Goal: Check status: Check status

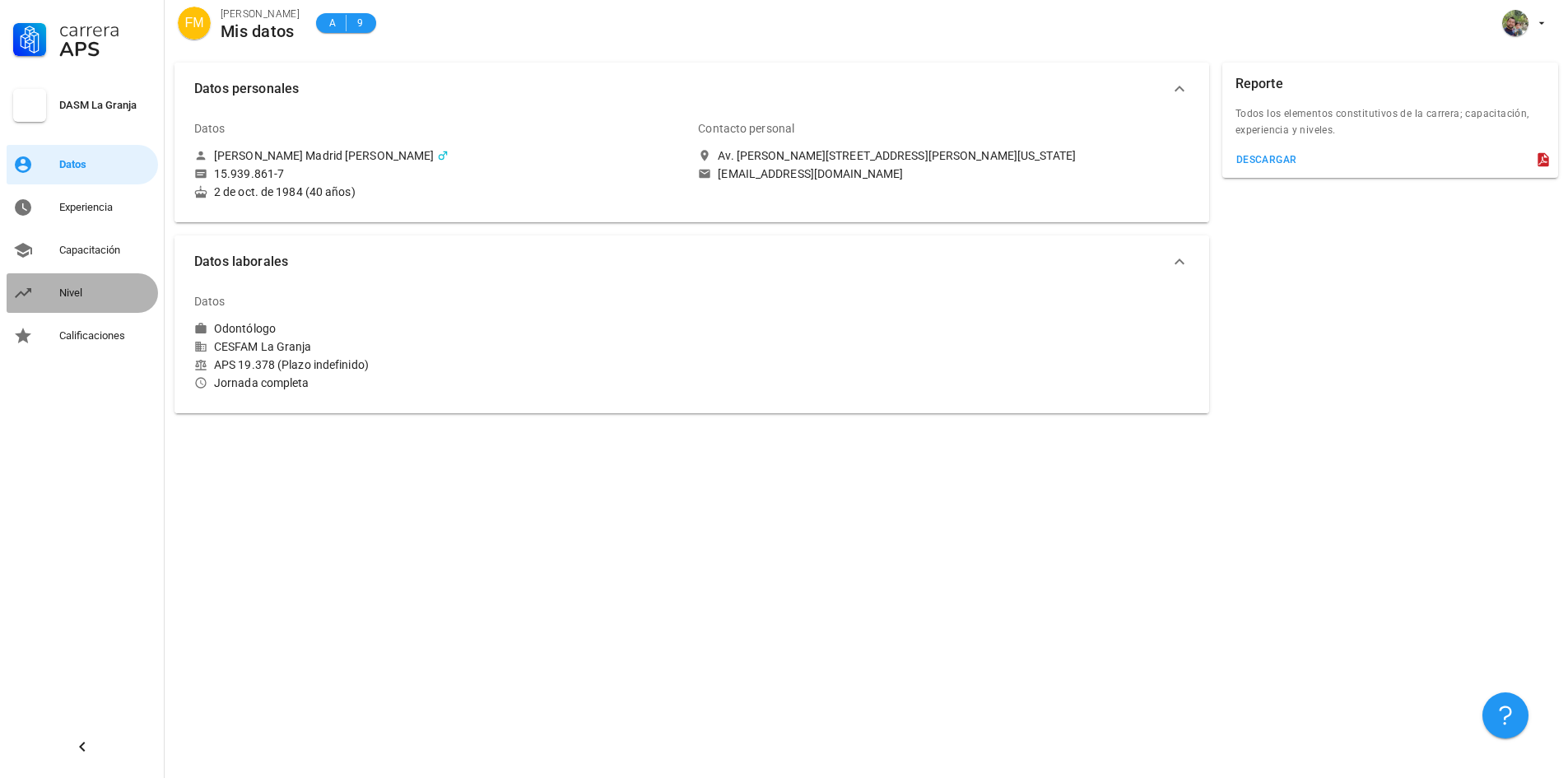
click at [83, 292] on div "Nivel" at bounding box center [104, 293] width 92 height 13
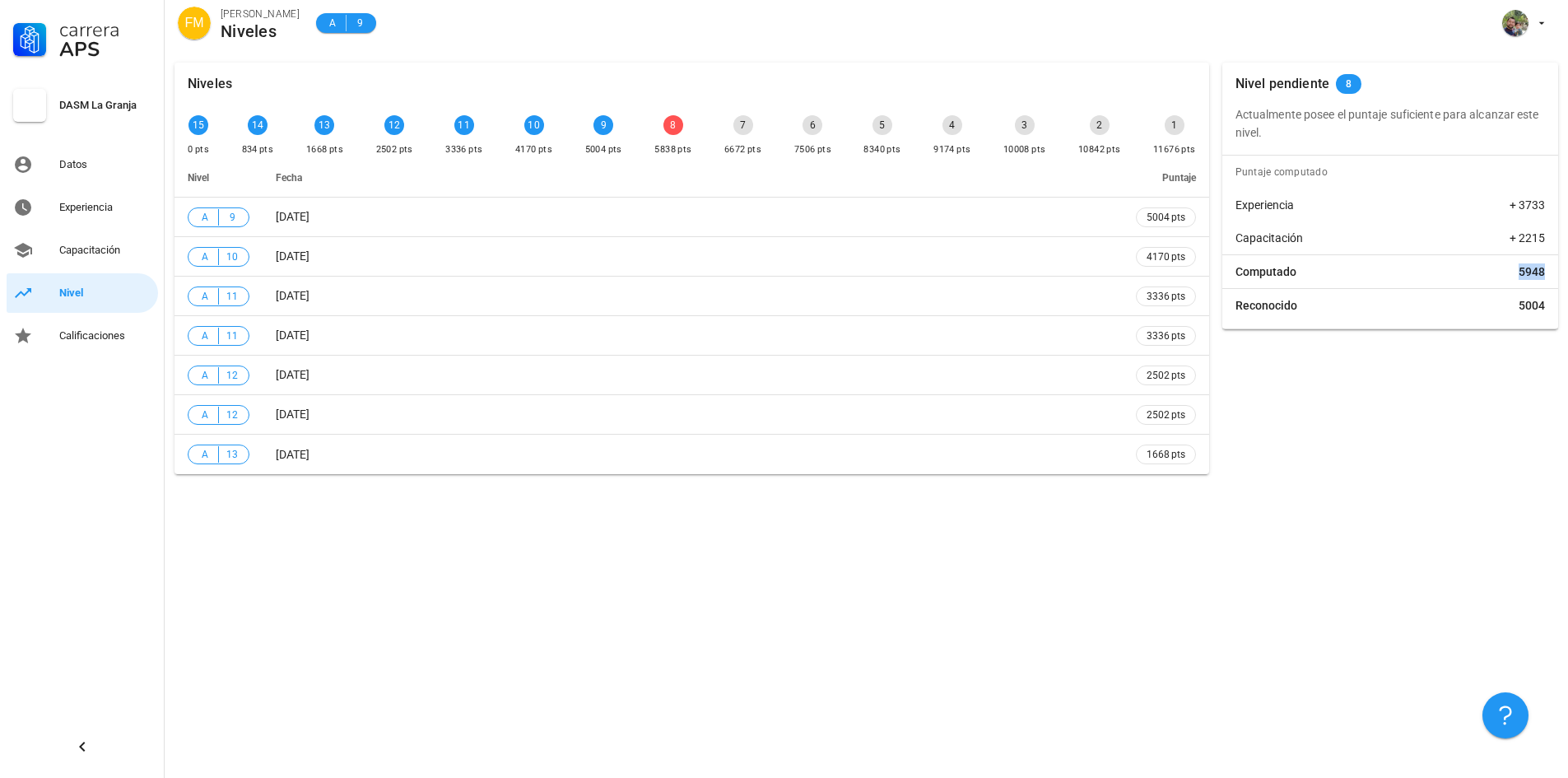
drag, startPoint x: 1515, startPoint y: 279, endPoint x: 1551, endPoint y: 279, distance: 36.0
click at [1551, 279] on div "Computado 5948" at bounding box center [1390, 271] width 336 height 33
